Goal: Transaction & Acquisition: Purchase product/service

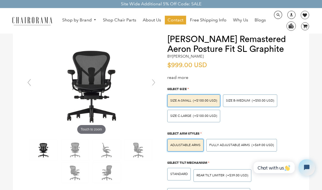
scroll to position [16, 0]
click at [263, 99] on span "(+$50.00 USD)" at bounding box center [263, 100] width 22 height 3
click at [0, 0] on input "SIZE B-MEDIUM (+$50.00 USD)" at bounding box center [0, 0] width 0 height 0
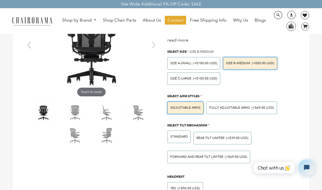
scroll to position [57, 0]
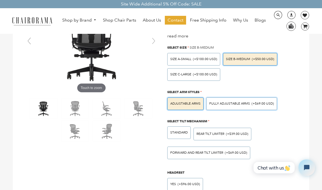
click at [267, 103] on span "(+$69.00 USD)" at bounding box center [263, 103] width 22 height 3
click at [0, 0] on input "Fully Adjustable Arms (+$69.00 USD)" at bounding box center [0, 0] width 0 height 0
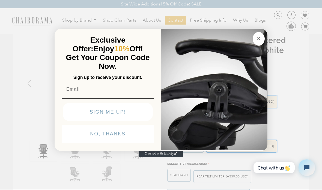
scroll to position [17, 0]
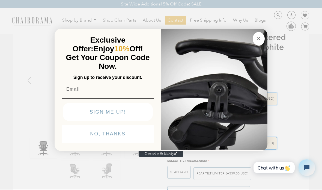
click at [258, 38] on circle "Close dialog" at bounding box center [259, 38] width 6 height 6
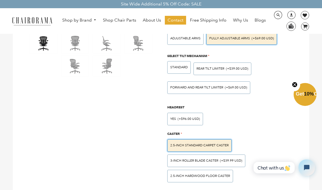
scroll to position [132, 0]
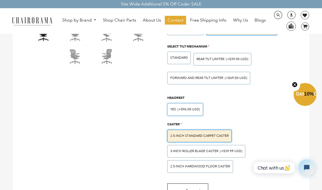
click at [192, 110] on div "Yes (+$96.00 USD)" at bounding box center [185, 109] width 36 height 13
click at [0, 0] on input "Yes (+$96.00 USD)" at bounding box center [0, 0] width 0 height 0
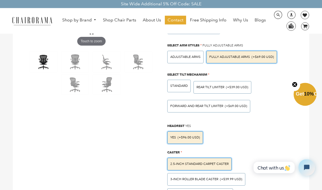
scroll to position [104, 0]
click at [242, 105] on span "(+$69.00 USD)" at bounding box center [236, 106] width 22 height 3
click at [0, 0] on input "FORWARD AND REAR TILT LIMITER (+$69.00 USD)" at bounding box center [0, 0] width 0 height 0
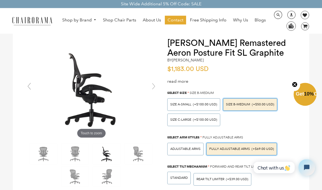
scroll to position [12, 0]
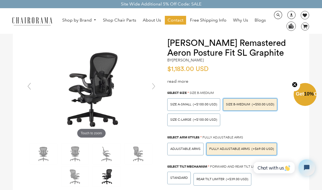
click at [70, 189] on div "Touch to zoom" at bounding box center [89, 114] width 139 height 152
click at [78, 181] on img at bounding box center [74, 176] width 27 height 20
